Goal: Task Accomplishment & Management: Manage account settings

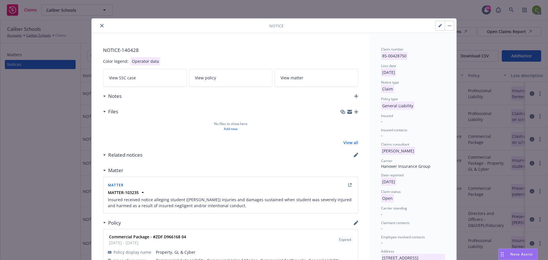
click at [438, 25] on icon "button" at bounding box center [439, 25] width 3 height 3
select select "GENERAL_LIABILITY"
select select "open"
select select "CLAIM"
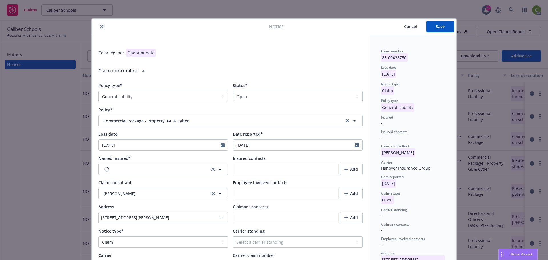
type textarea "x"
drag, startPoint x: 277, startPoint y: 95, endPoint x: 276, endPoint y: 99, distance: 4.3
click at [277, 95] on select "Select a status Closed Open" at bounding box center [298, 96] width 130 height 11
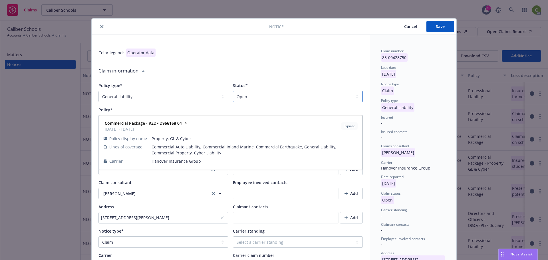
select select "closed"
click at [233, 91] on select "Select a status Closed Open" at bounding box center [298, 96] width 130 height 11
type textarea "x"
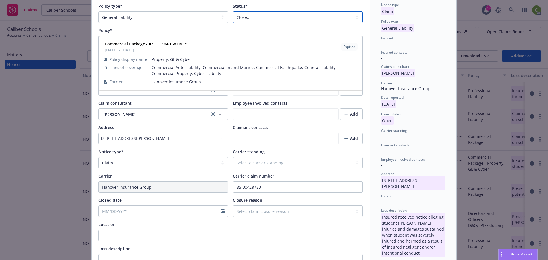
scroll to position [86, 0]
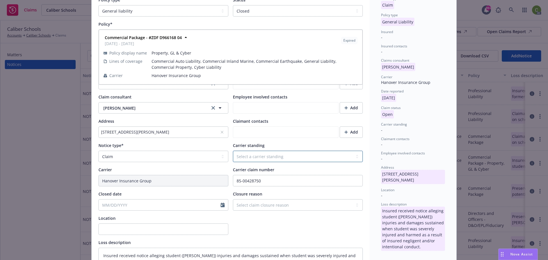
click at [257, 156] on select "Select a carrier standing Closed Not submitted Open Reopened Subrogated Withdra…" at bounding box center [298, 156] width 130 height 11
select select "CLOSED"
click at [233, 151] on select "Select a carrier standing Closed Not submitted Open Reopened Subrogated Withdra…" at bounding box center [298, 156] width 130 height 11
type textarea "x"
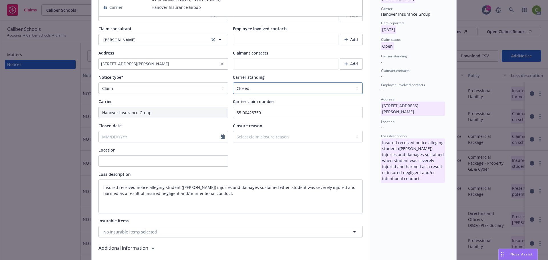
scroll to position [171, 0]
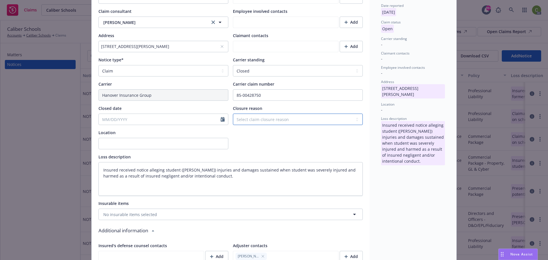
drag, startPoint x: 268, startPoint y: 119, endPoint x: 273, endPoint y: 120, distance: 4.3
click at [268, 119] on select "Select claim closure reason Administrative closure Closed Closed no liability f…" at bounding box center [298, 119] width 130 height 11
select select "no-claim-pursued-by-claimant"
click at [233, 114] on select "Select claim closure reason Administrative closure Closed Closed no liability f…" at bounding box center [298, 119] width 130 height 11
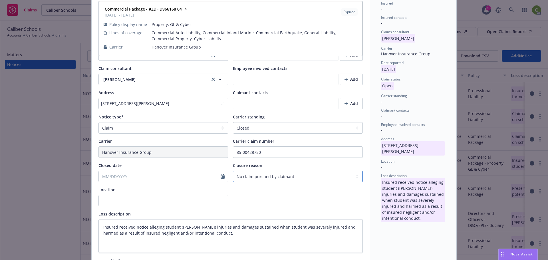
scroll to position [0, 0]
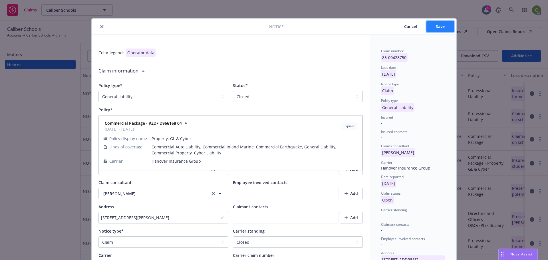
click at [447, 29] on button "Save" at bounding box center [440, 26] width 28 height 11
type textarea "x"
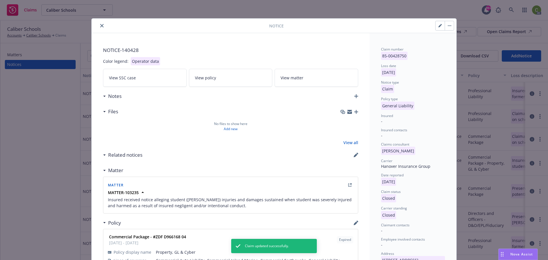
click at [102, 25] on button "close" at bounding box center [101, 25] width 7 height 7
